Goal: Task Accomplishment & Management: Complete application form

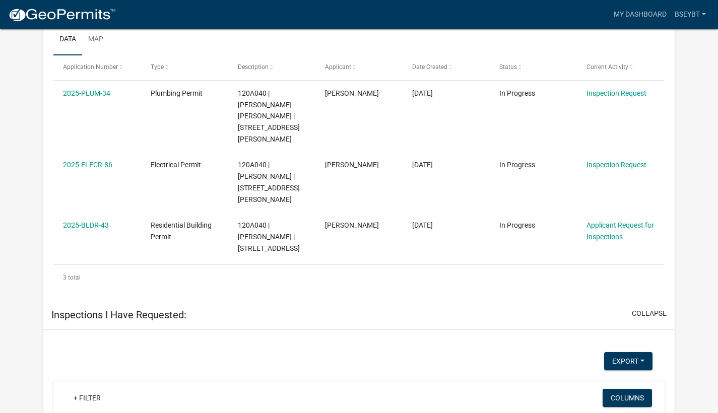
scroll to position [974, 0]
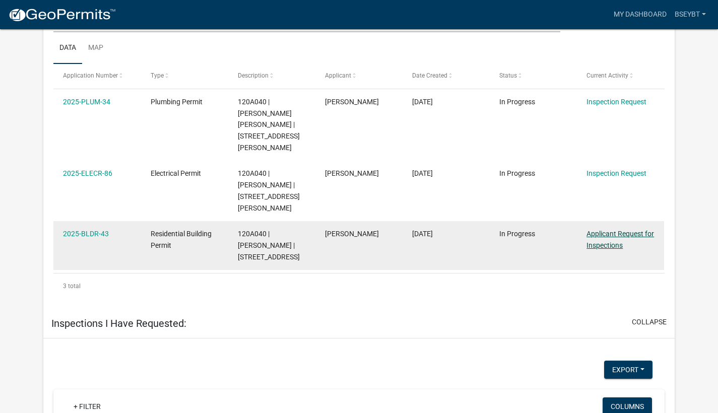
click at [608, 230] on link "Applicant Request for Inspections" at bounding box center [621, 240] width 68 height 20
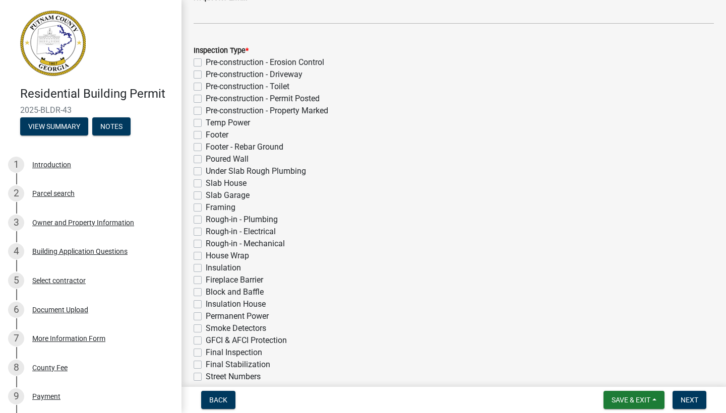
scroll to position [191, 0]
click at [206, 184] on label "Slab House" at bounding box center [226, 182] width 41 height 12
click at [206, 182] on input "Slab House" at bounding box center [209, 179] width 7 height 7
checkbox input "true"
checkbox input "false"
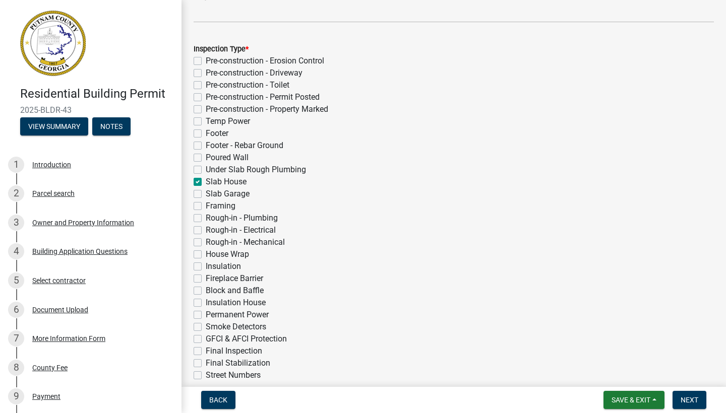
checkbox input "false"
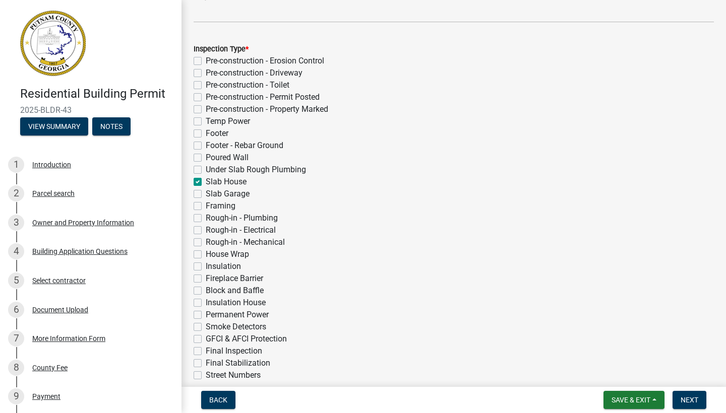
checkbox input "false"
checkbox input "true"
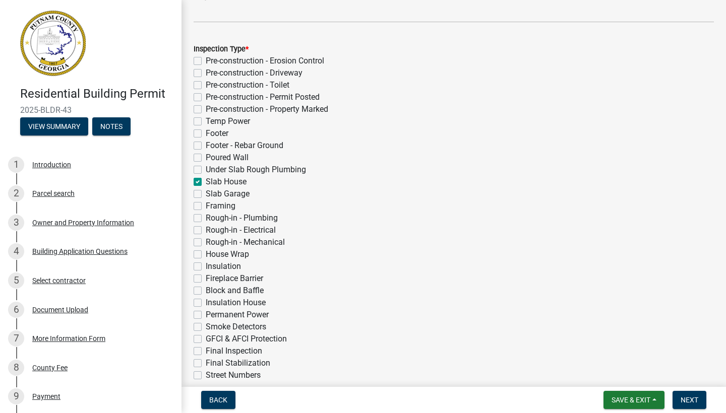
checkbox input "false"
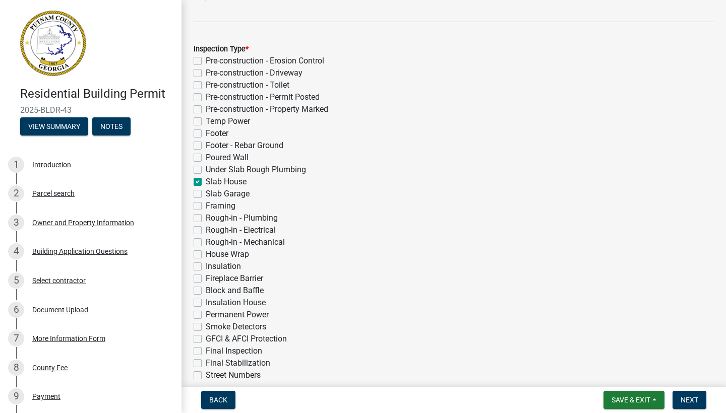
checkbox input "false"
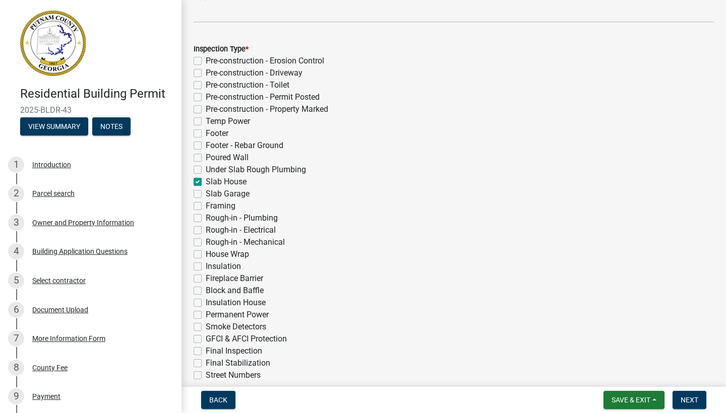
checkbox input "false"
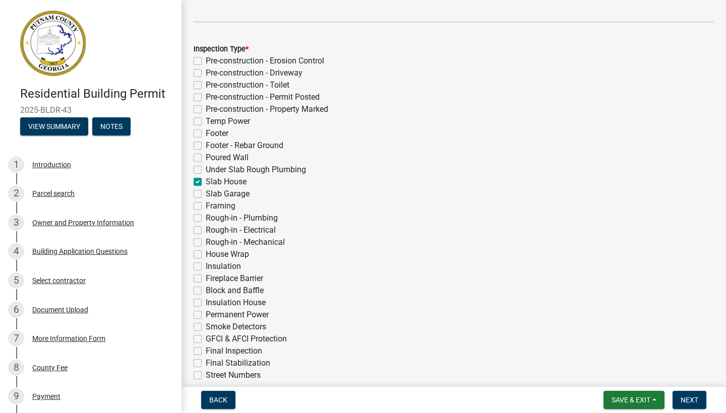
checkbox input "false"
click at [206, 195] on label "Slab Garage" at bounding box center [228, 194] width 44 height 12
click at [206, 195] on input "Slab Garage" at bounding box center [209, 191] width 7 height 7
checkbox input "true"
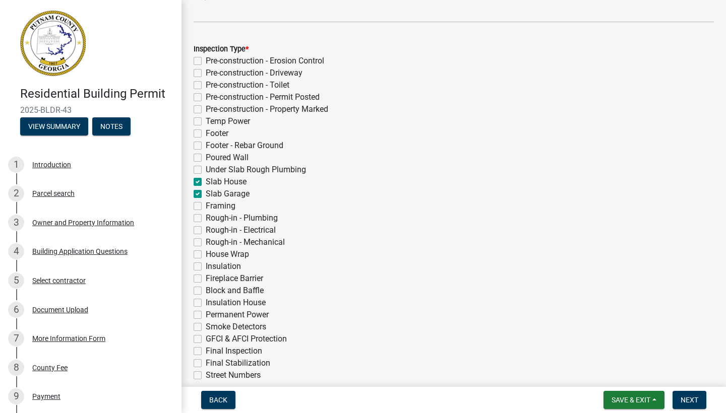
checkbox input "false"
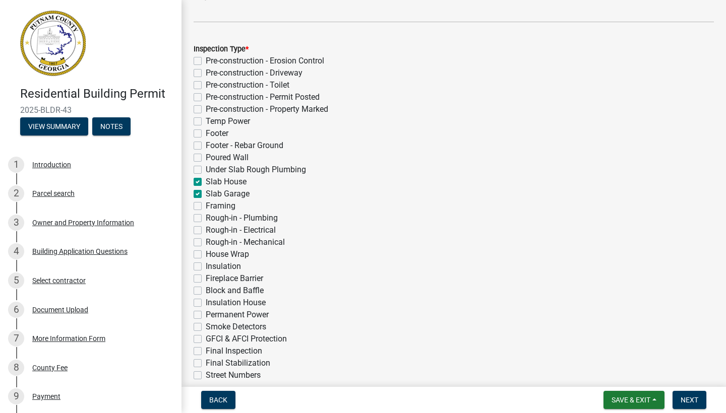
checkbox input "false"
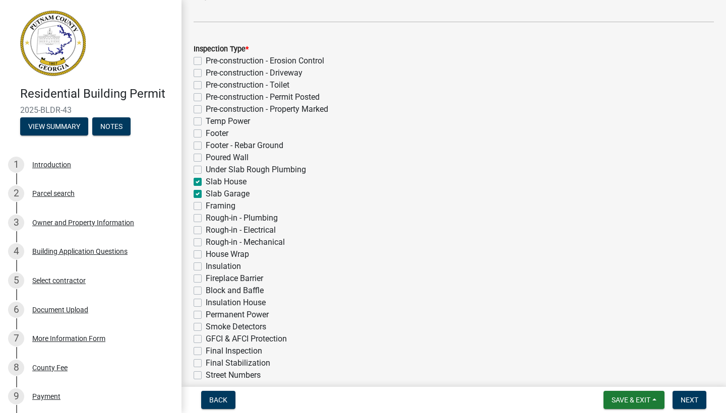
checkbox input "true"
checkbox input "false"
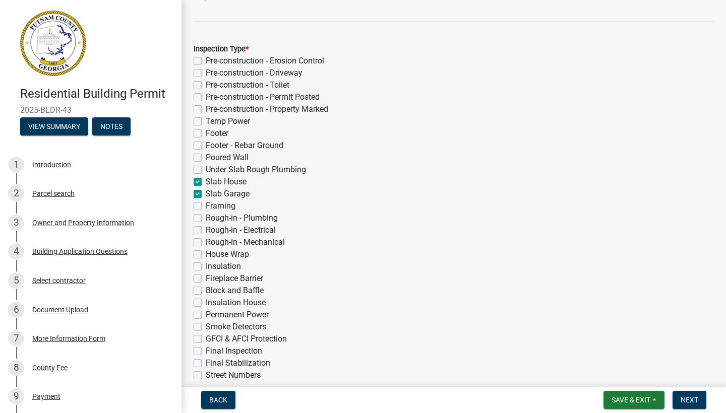
checkbox input "false"
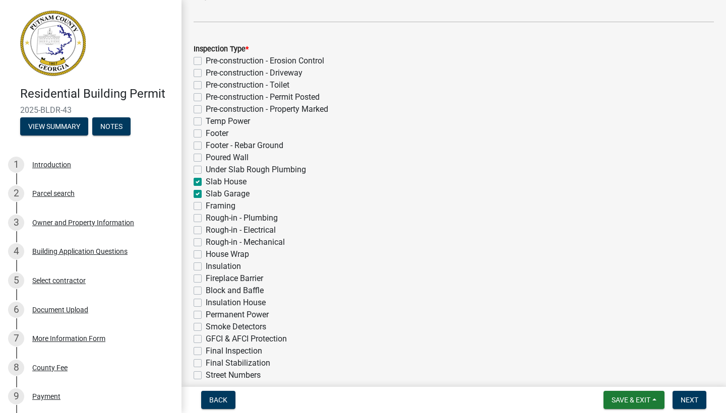
checkbox input "false"
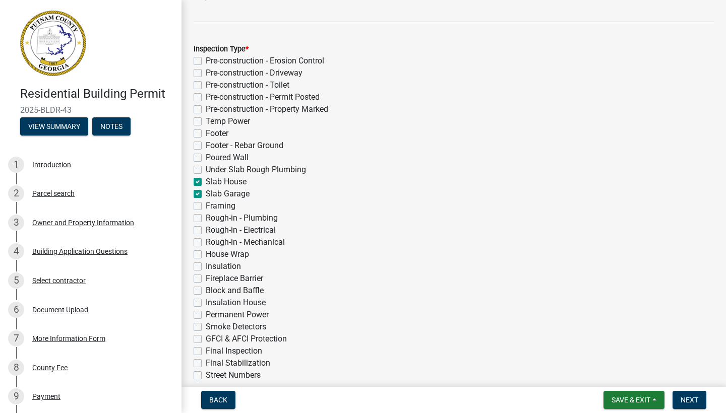
checkbox input "false"
drag, startPoint x: 684, startPoint y: 401, endPoint x: 662, endPoint y: 302, distance: 101.6
click at [662, 302] on wm-app "Residential Building Permit 2025-BLDR-43 View Summary Notes 1 Introduction 2 Pa…" at bounding box center [363, 206] width 726 height 413
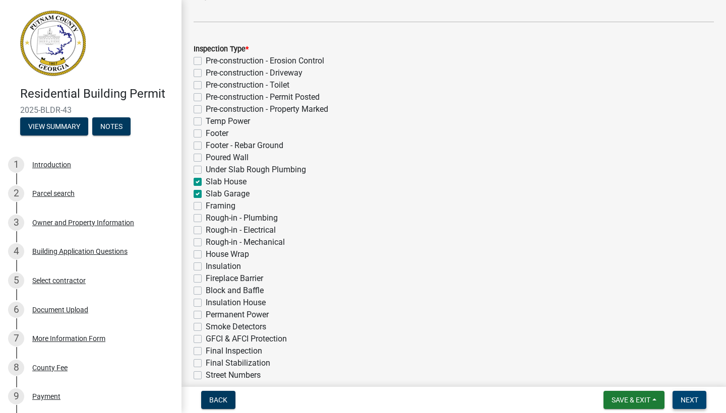
click at [689, 404] on button "Next" at bounding box center [689, 400] width 34 height 18
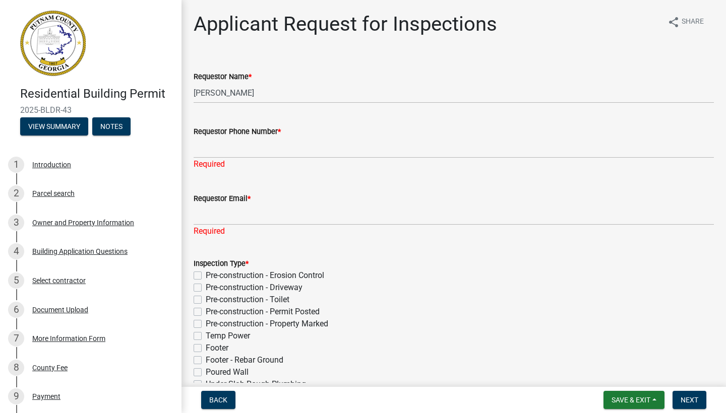
scroll to position [0, 0]
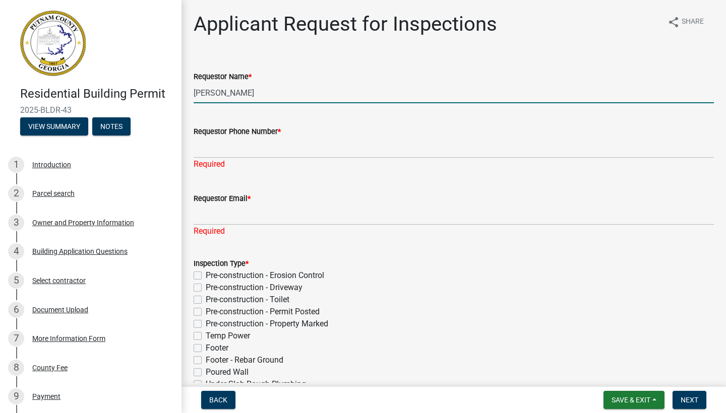
click at [244, 91] on input "[PERSON_NAME]" at bounding box center [454, 93] width 520 height 21
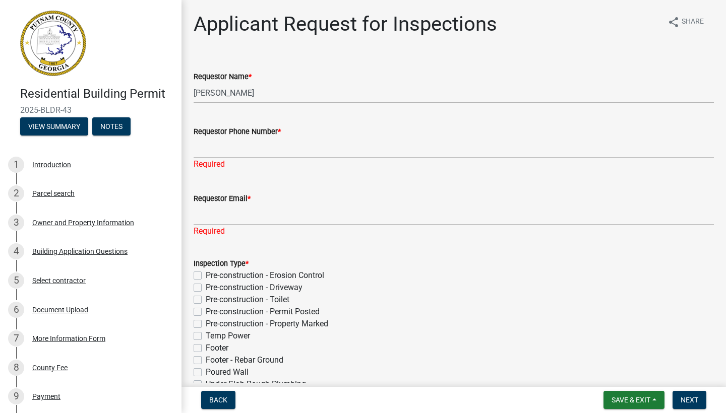
type input "[PERSON_NAME]"
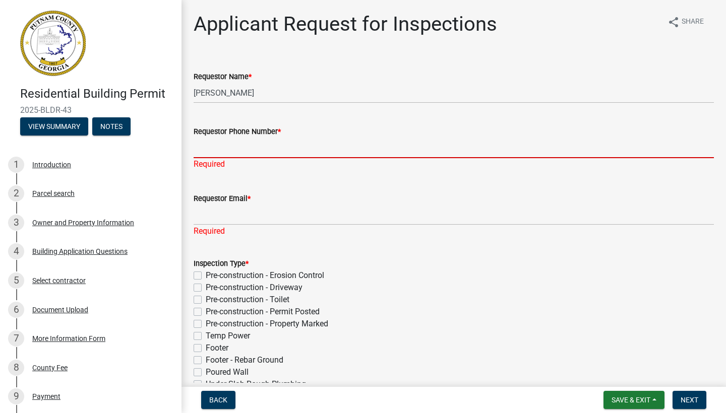
click at [227, 157] on input "Requestor Phone Number *" at bounding box center [454, 148] width 520 height 21
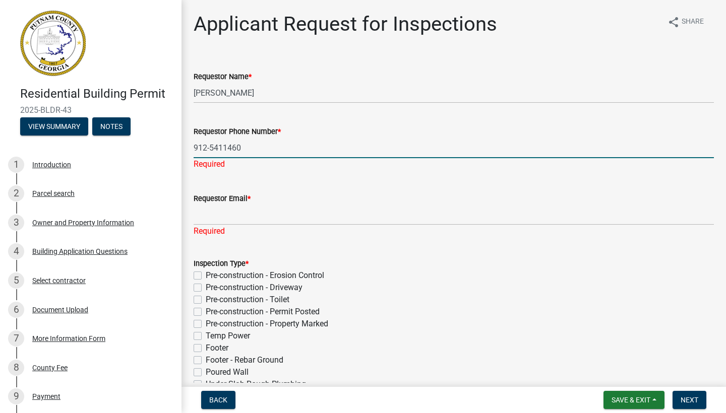
click at [222, 148] on input "912-5411460" at bounding box center [454, 148] width 520 height 21
type input "[PHONE_NUMBER]"
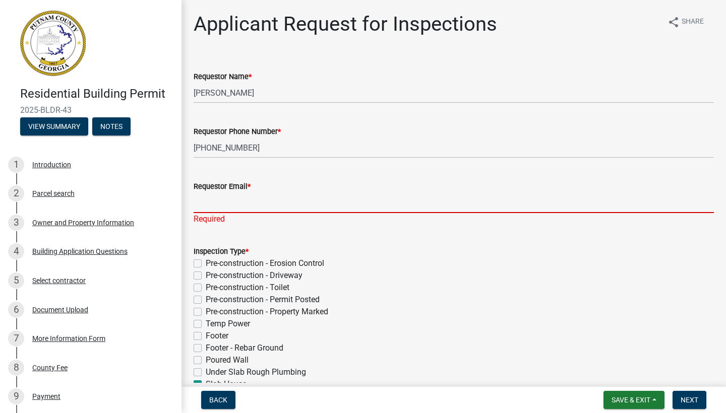
click at [235, 219] on div "Requestor Email * Required" at bounding box center [454, 195] width 520 height 59
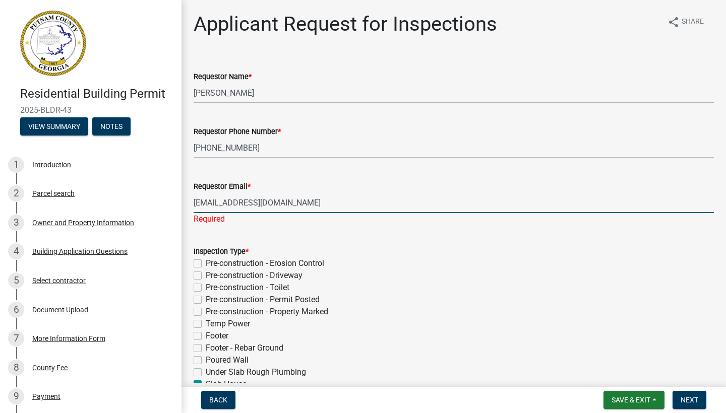
drag, startPoint x: 239, startPoint y: 203, endPoint x: 259, endPoint y: 205, distance: 19.7
click at [259, 205] on input "[EMAIL_ADDRESS][DOMAIN_NAME]" at bounding box center [454, 203] width 520 height 21
click at [296, 205] on input "rledford95@southern luxury .[DOMAIN_NAME]" at bounding box center [454, 203] width 520 height 21
click at [273, 204] on input "rledford95@southern [DOMAIN_NAME]" at bounding box center [454, 203] width 520 height 21
click at [340, 202] on input "[EMAIL_ADDRESS][DOMAIN_NAME]" at bounding box center [454, 203] width 520 height 21
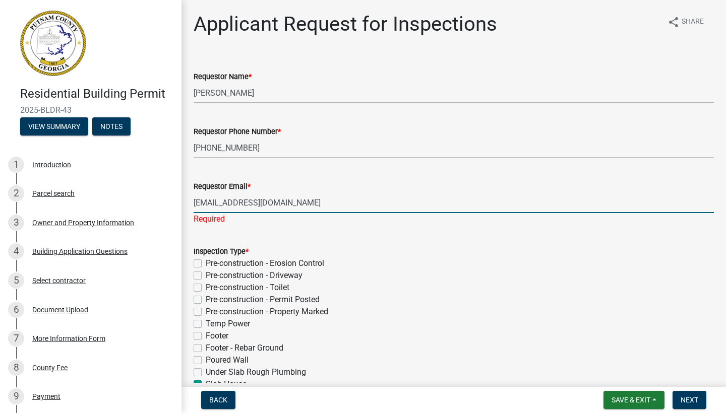
click at [232, 202] on input "[EMAIL_ADDRESS][DOMAIN_NAME]" at bounding box center [454, 203] width 520 height 21
type input "[EMAIL_ADDRESS][DOMAIN_NAME]"
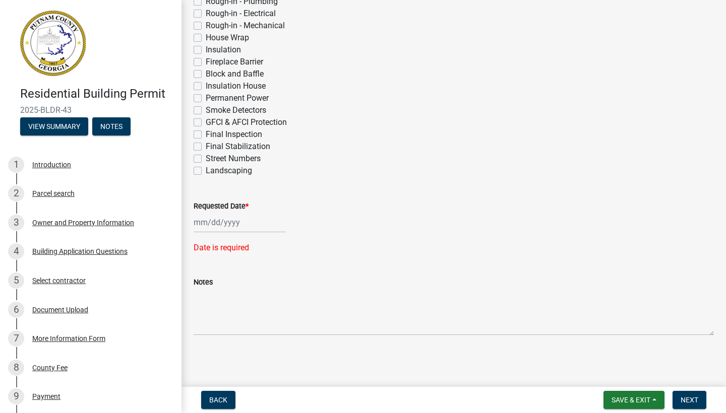
scroll to position [407, 0]
click at [213, 217] on div at bounding box center [240, 222] width 92 height 21
select select "9"
select select "2025"
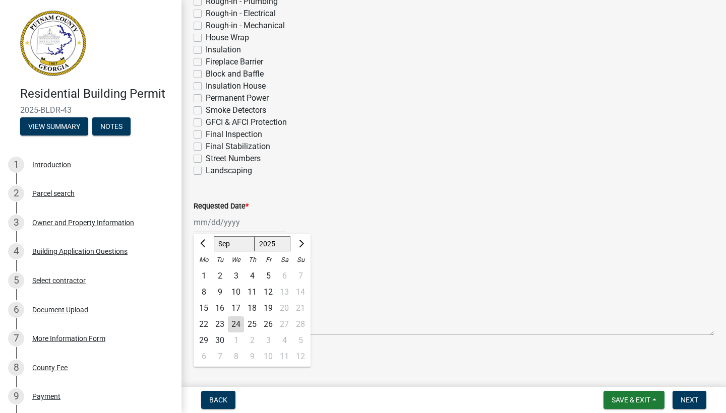
click at [252, 324] on div "25" at bounding box center [252, 325] width 16 height 16
type input "[DATE]"
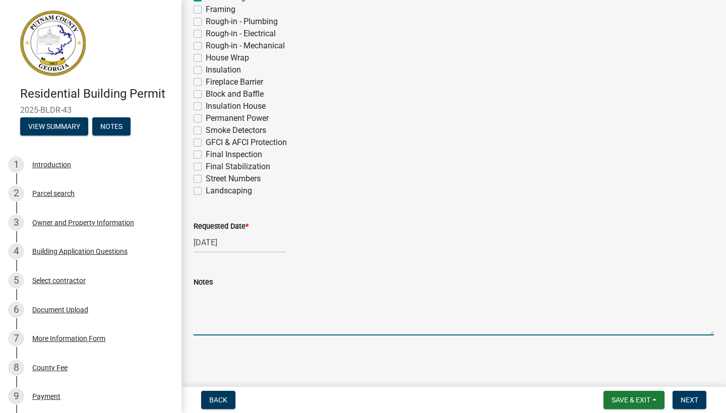
click at [252, 324] on textarea "Notes" at bounding box center [454, 311] width 520 height 47
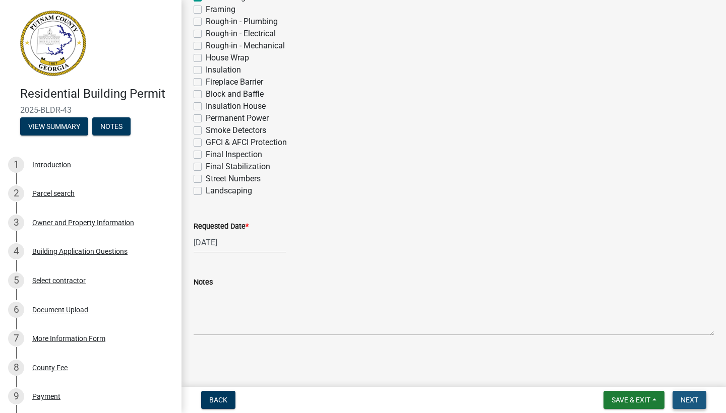
click at [694, 397] on span "Next" at bounding box center [690, 400] width 18 height 8
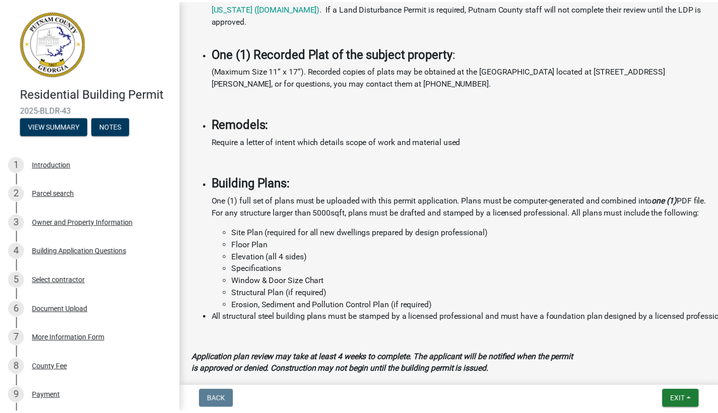
scroll to position [936, 0]
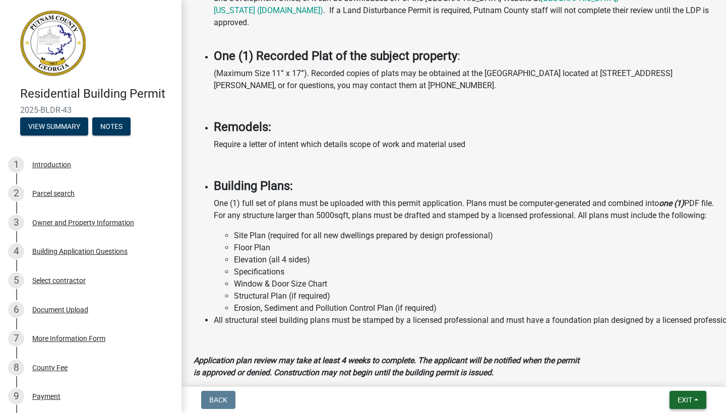
click at [699, 401] on button "Exit" at bounding box center [687, 400] width 37 height 18
click at [661, 379] on button "Save & Exit" at bounding box center [666, 374] width 81 height 24
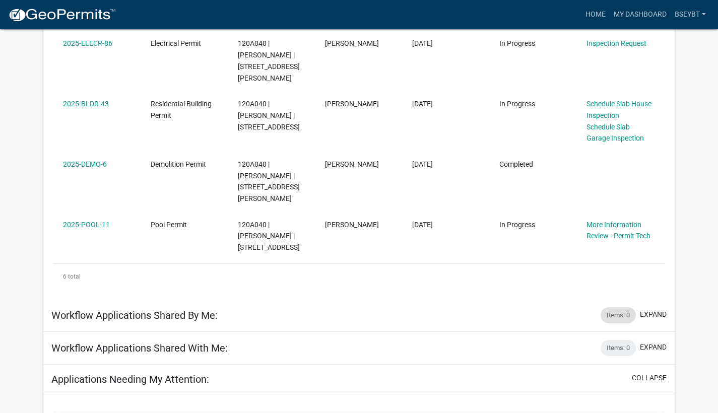
scroll to position [321, 0]
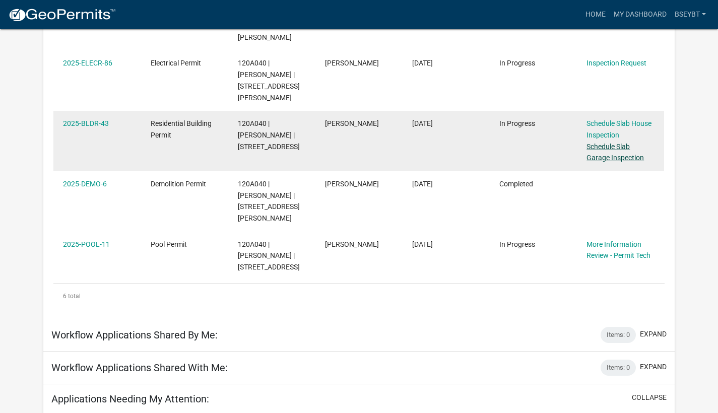
click at [620, 143] on link "Schedule Slab Garage Inspection" at bounding box center [615, 153] width 57 height 20
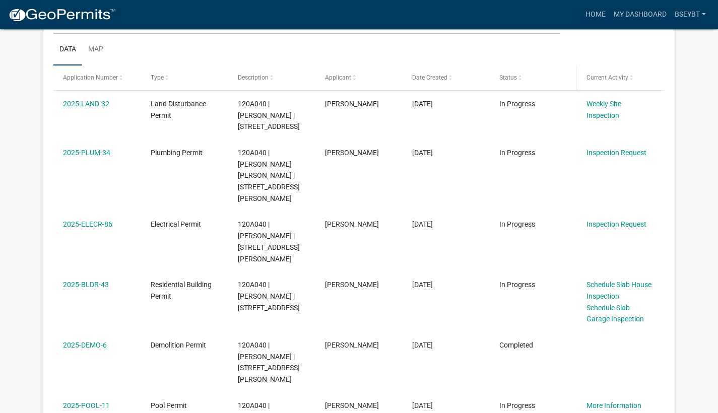
scroll to position [180, 0]
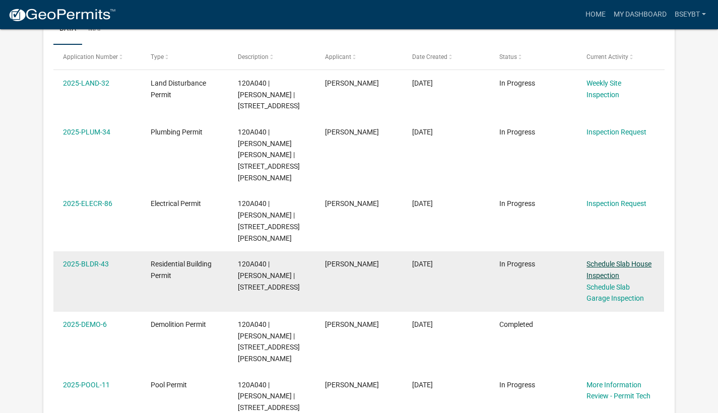
click at [598, 260] on link "Schedule Slab House Inspection" at bounding box center [619, 270] width 65 height 20
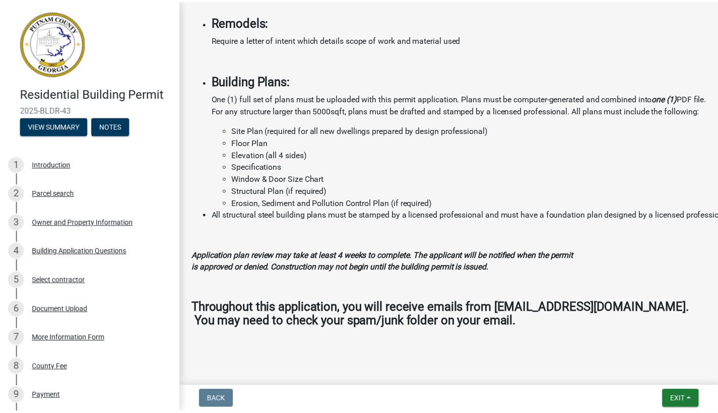
scroll to position [1040, 0]
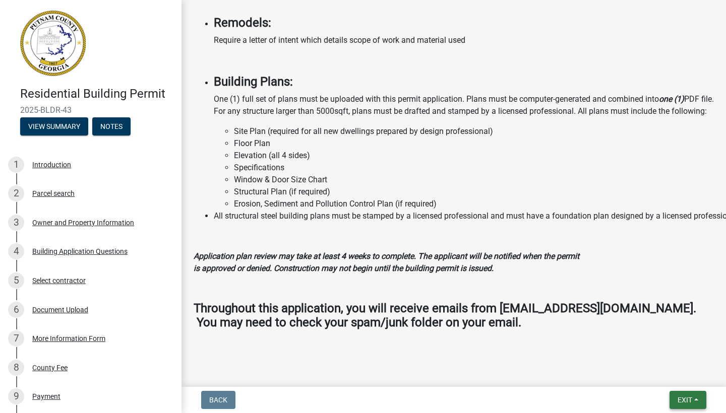
click at [698, 402] on button "Exit" at bounding box center [687, 400] width 37 height 18
click at [677, 378] on button "Save & Exit" at bounding box center [666, 374] width 81 height 24
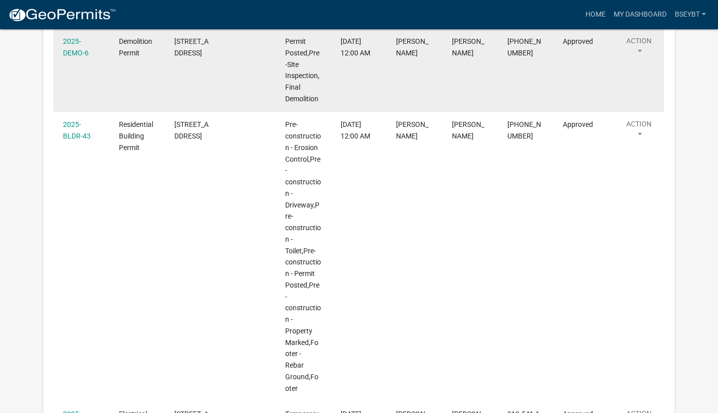
scroll to position [1225, 0]
